Goal: Task Accomplishment & Management: Complete application form

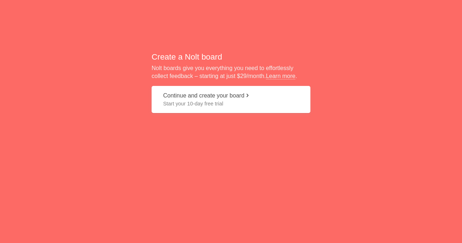
click at [212, 97] on button "Continue and create your board Start your 10-day free trial" at bounding box center [230, 99] width 159 height 27
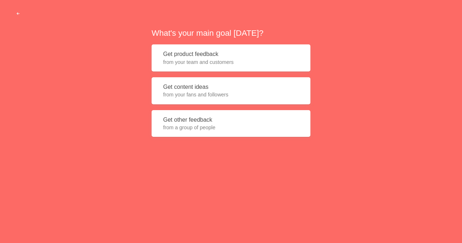
click at [209, 55] on button "Get product feedback from your team and customers" at bounding box center [230, 57] width 159 height 27
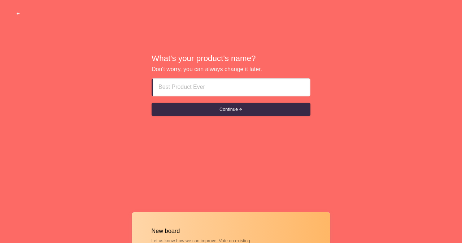
click at [177, 88] on input at bounding box center [231, 87] width 146 height 17
paste input "Independent Escort Girls In [GEOGRAPHIC_DATA]"
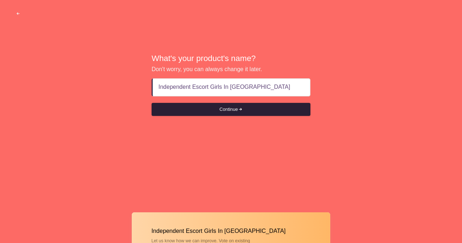
click at [232, 111] on button "Continue" at bounding box center [230, 109] width 159 height 13
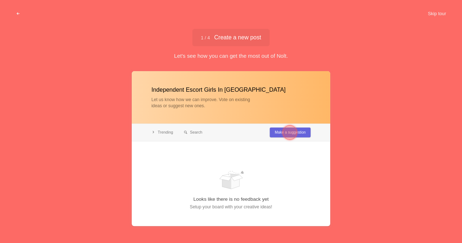
type input "Independent Escort Girls In [GEOGRAPHIC_DATA]"
click at [299, 132] on div at bounding box center [290, 132] width 26 height 26
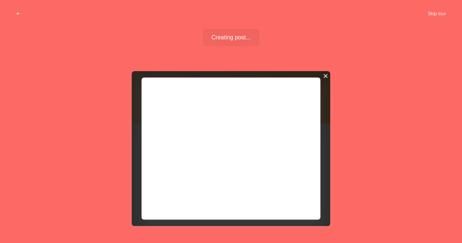
click at [325, 76] on div at bounding box center [325, 76] width 5 height 5
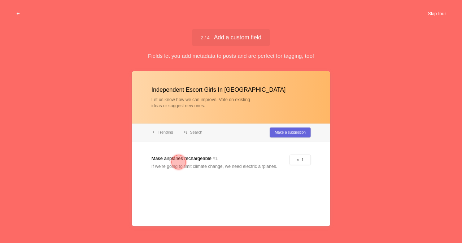
click at [438, 12] on button "Skip tour" at bounding box center [437, 13] width 36 height 13
